Goal: Task Accomplishment & Management: Use online tool/utility

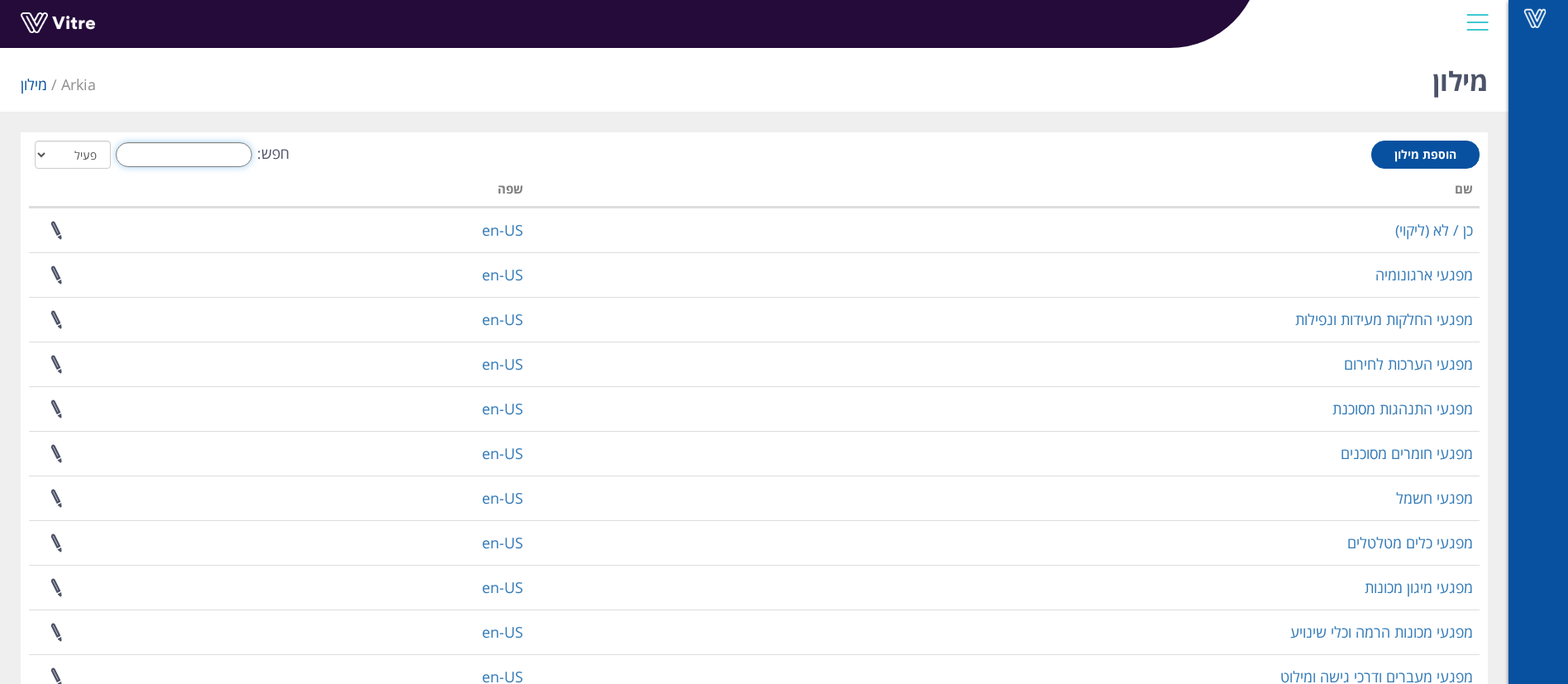
click at [204, 160] on input "חפש:" at bounding box center [184, 155] width 136 height 25
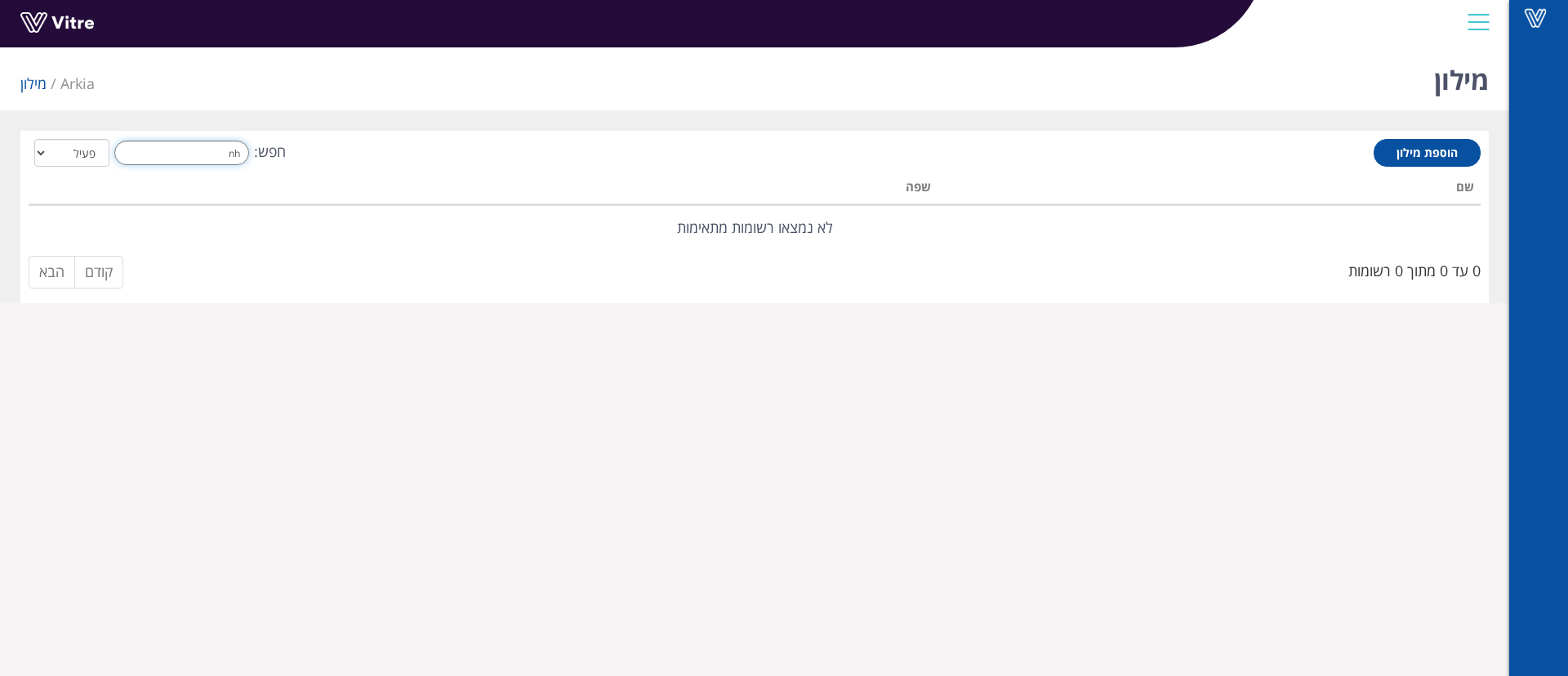
type input "n"
type input "מ"
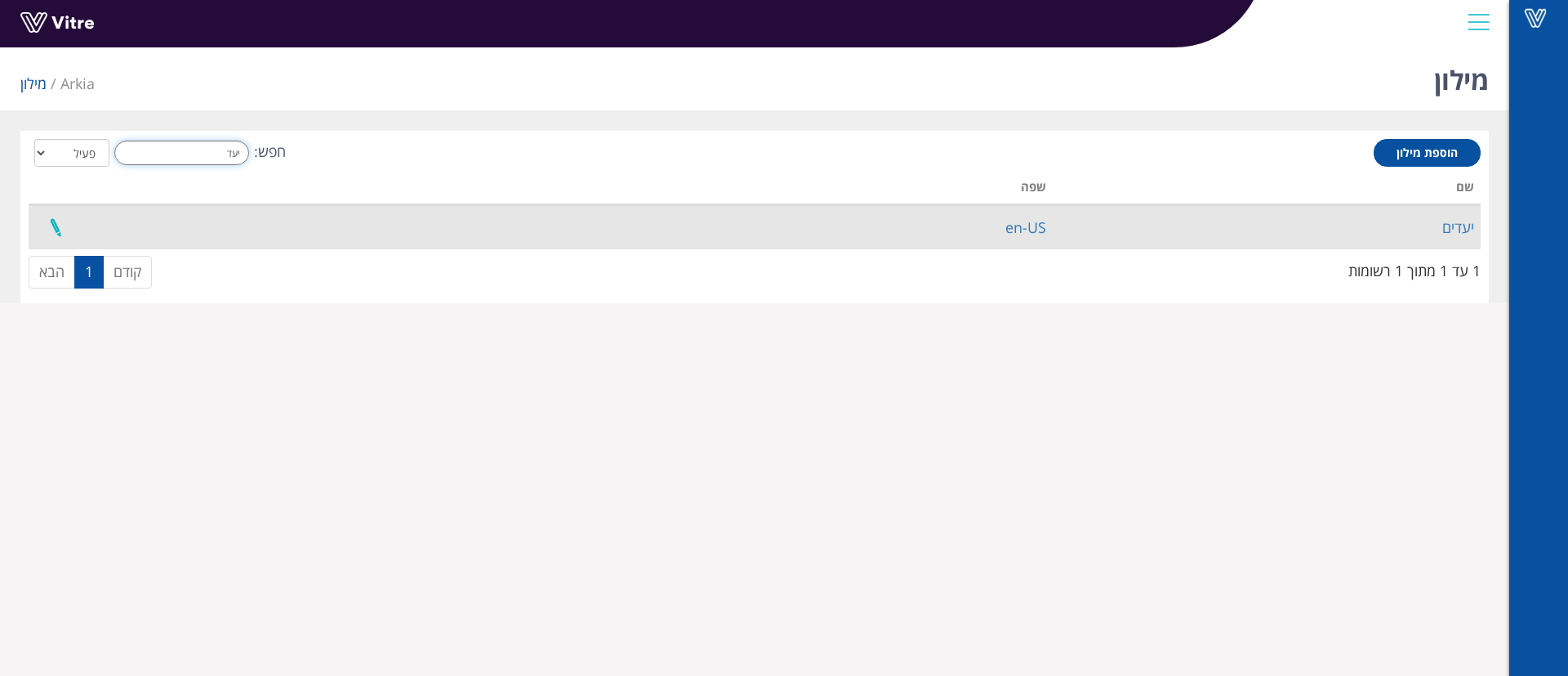
type input "יעד"
click at [48, 222] on link at bounding box center [55, 227] width 41 height 44
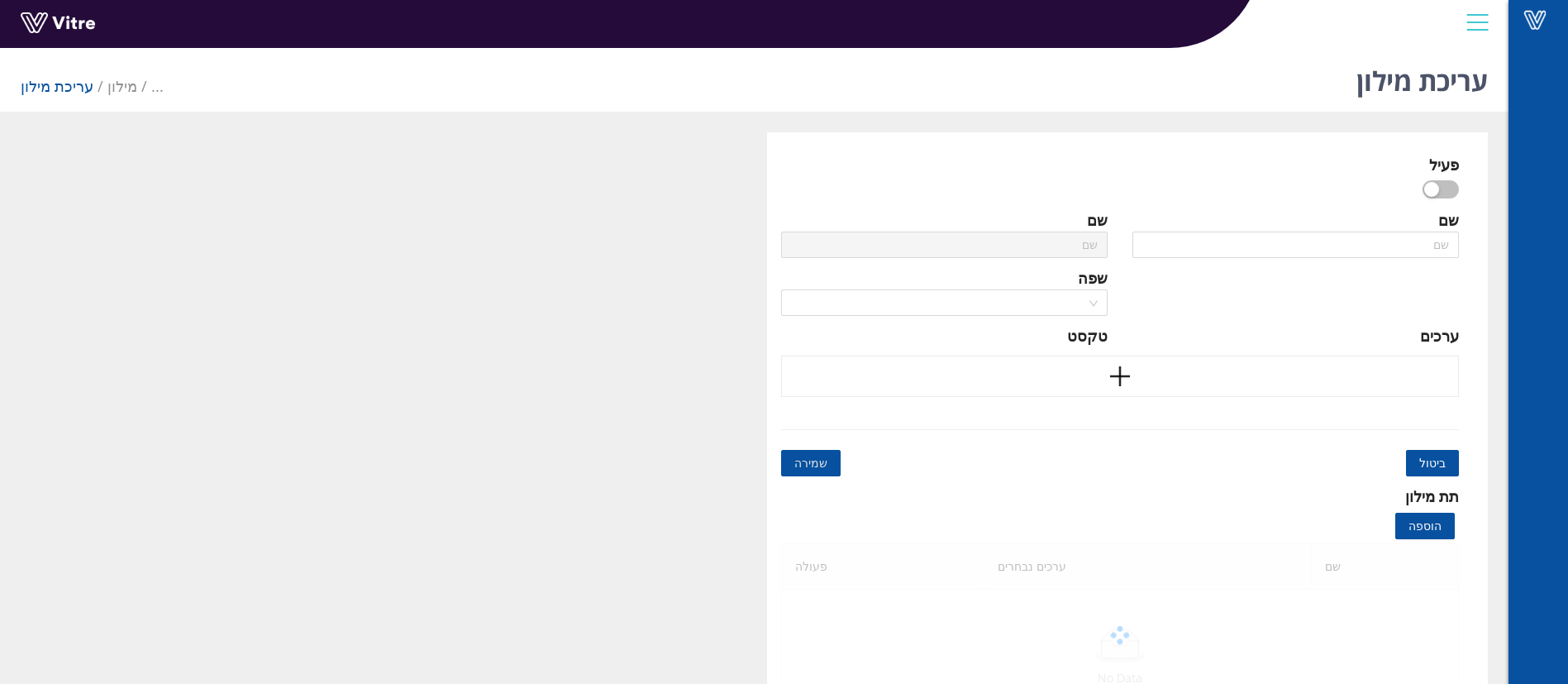
type input "יעדים"
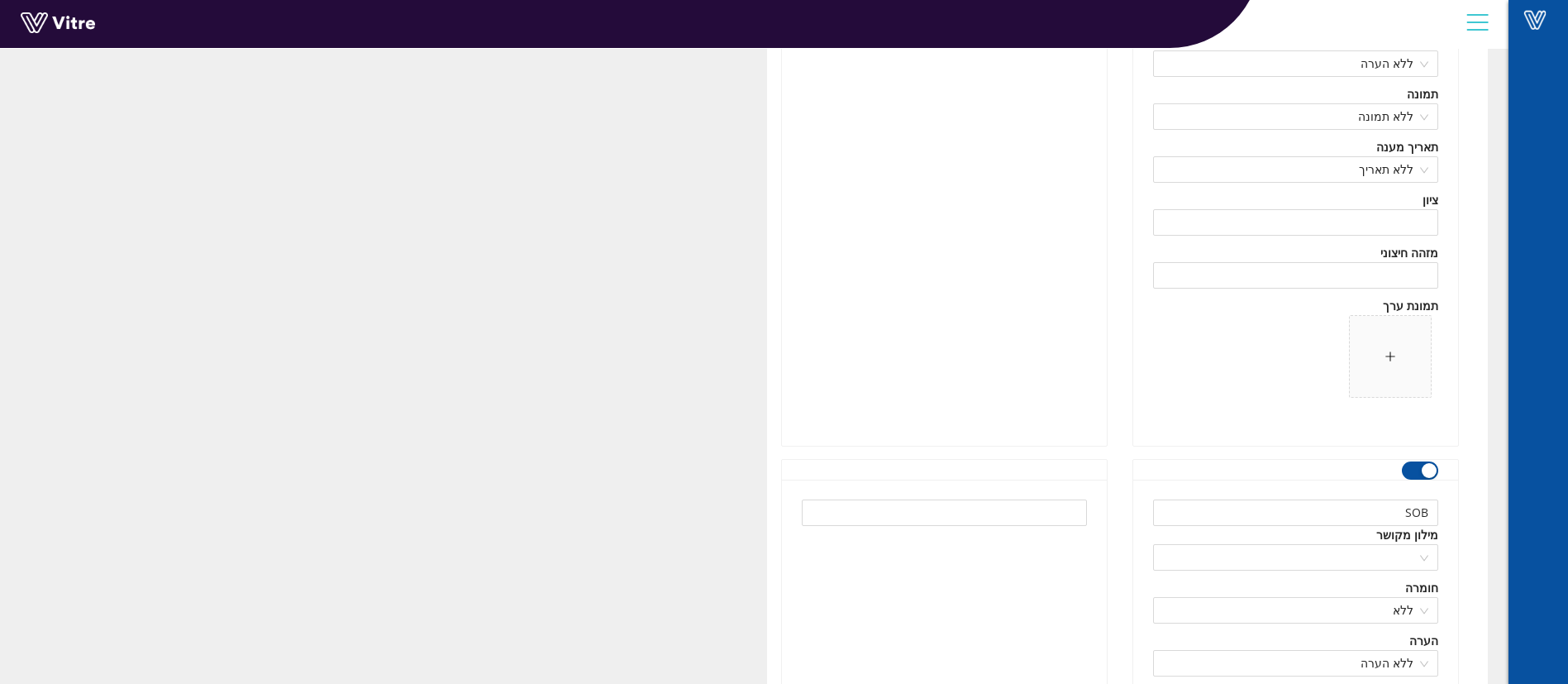
scroll to position [43223, 0]
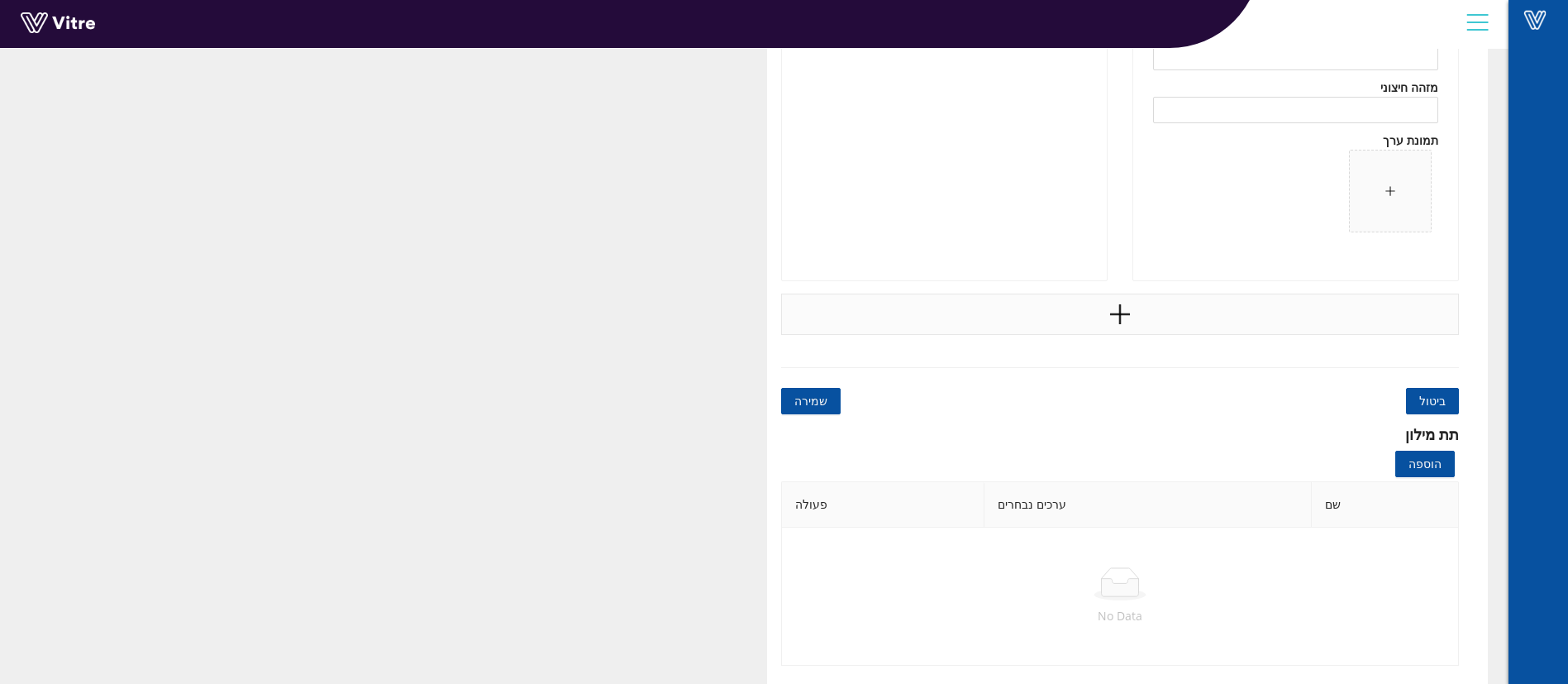
click at [1145, 322] on div at bounding box center [1121, 314] width 679 height 41
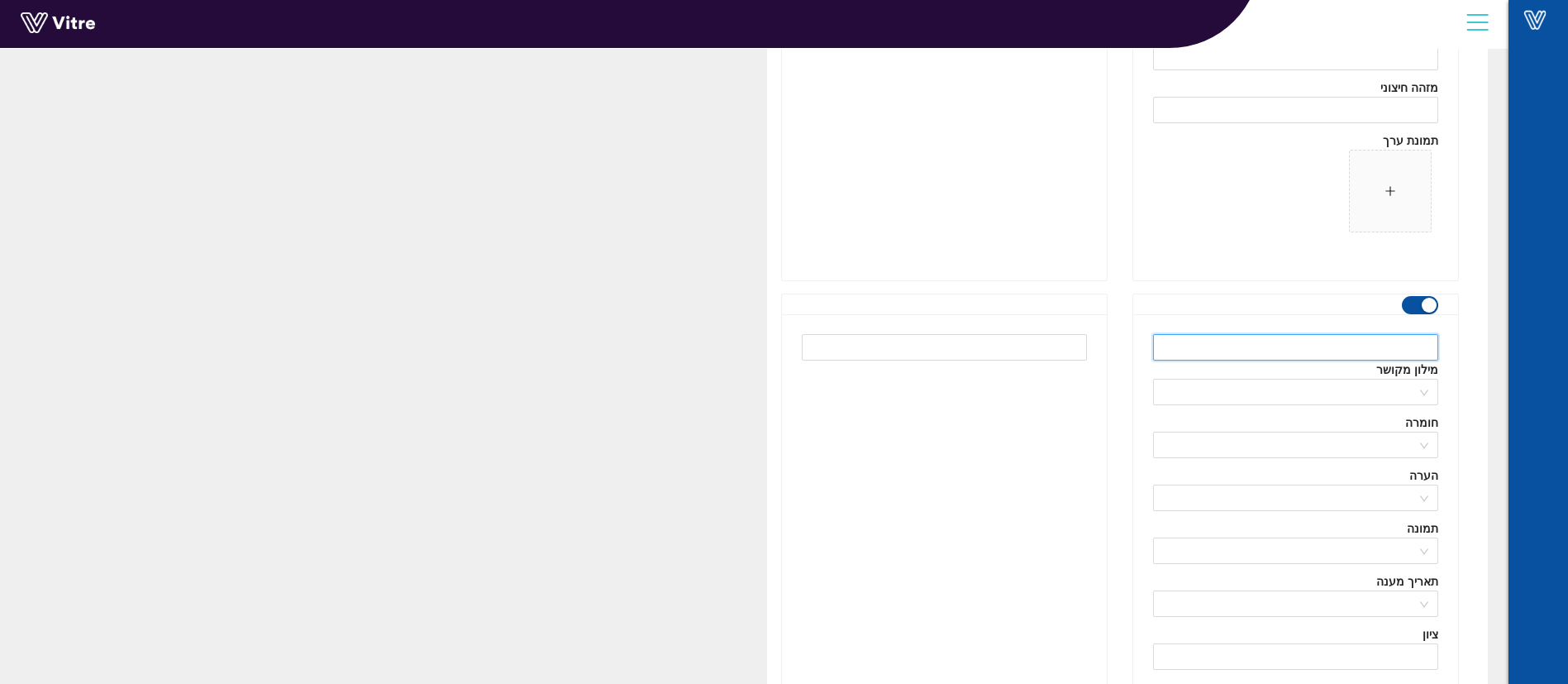
click at [1298, 350] on input "text" at bounding box center [1295, 347] width 285 height 27
type input "CMB"
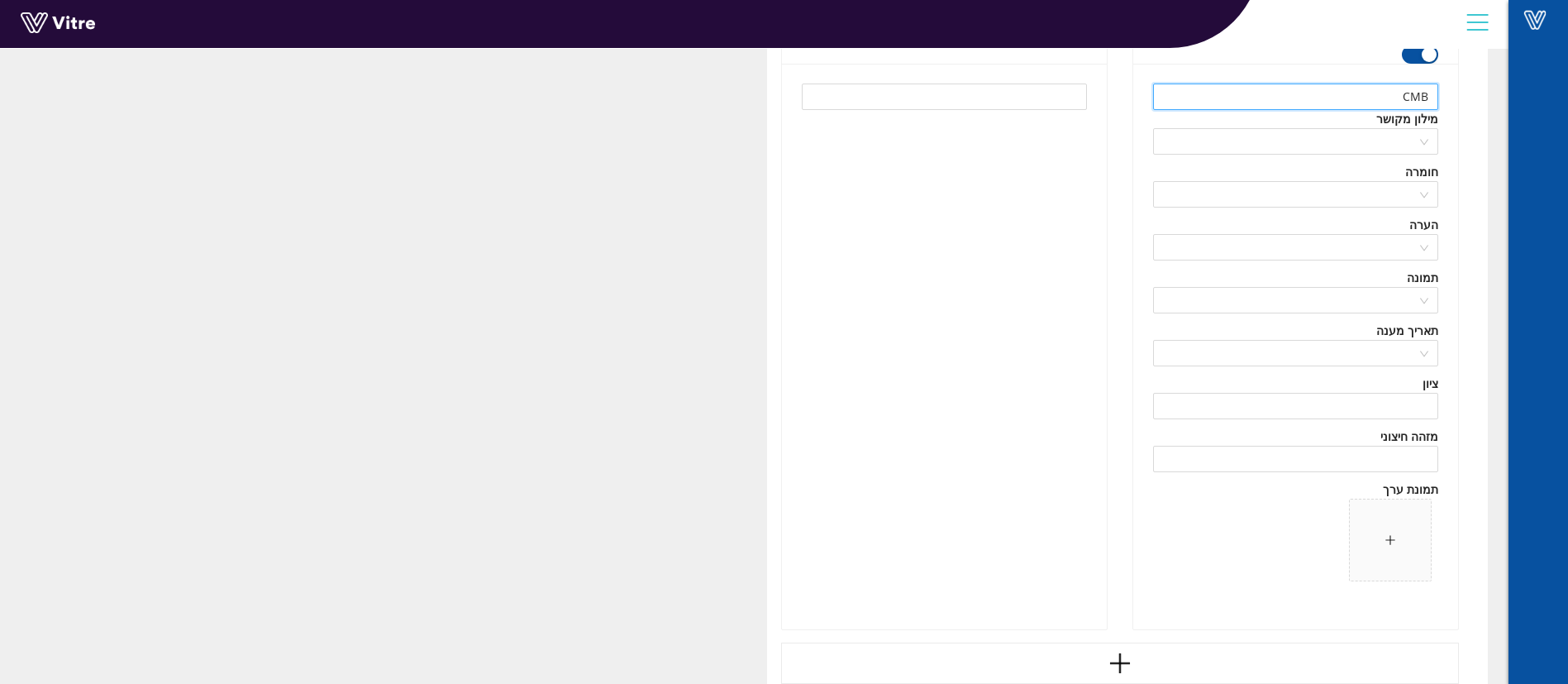
scroll to position [43823, 0]
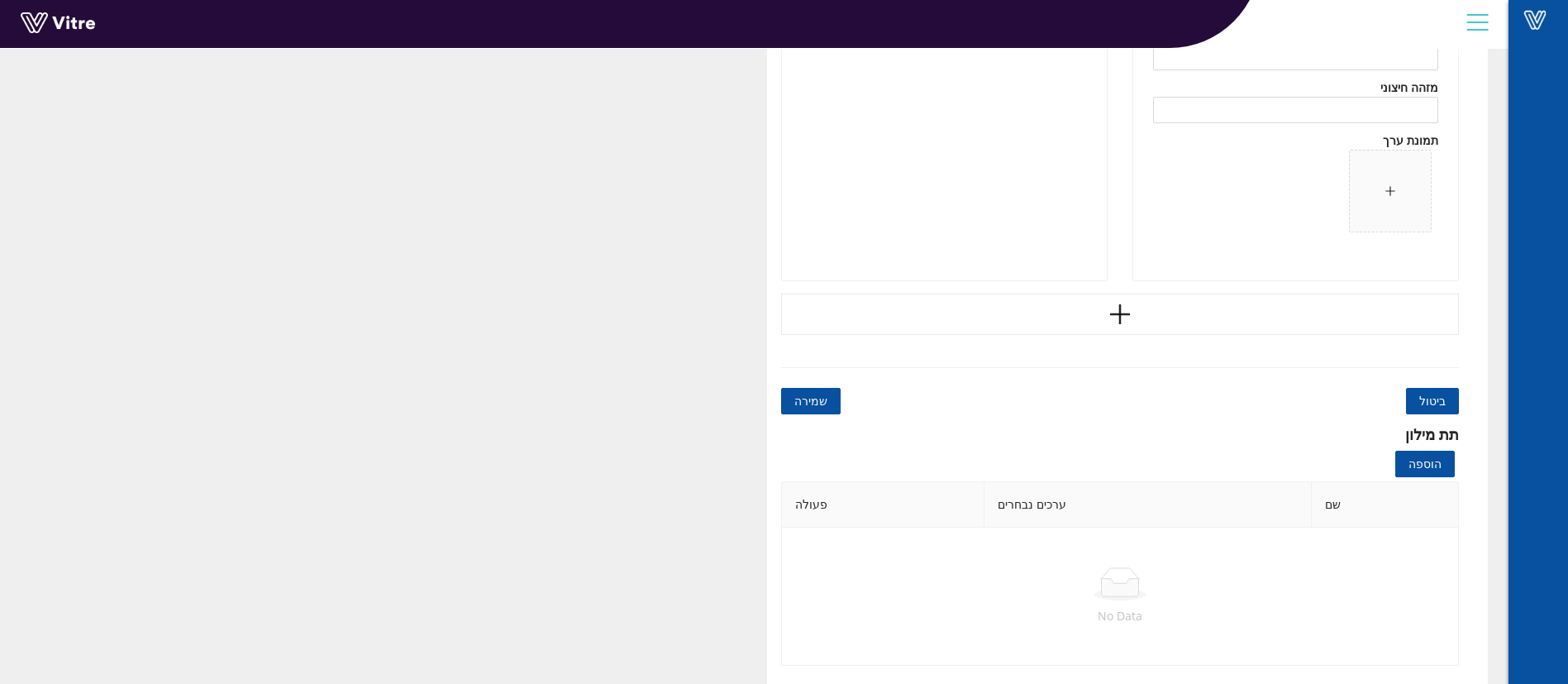
click at [808, 389] on button "שמירה" at bounding box center [811, 401] width 60 height 27
